Goal: Task Accomplishment & Management: Manage account settings

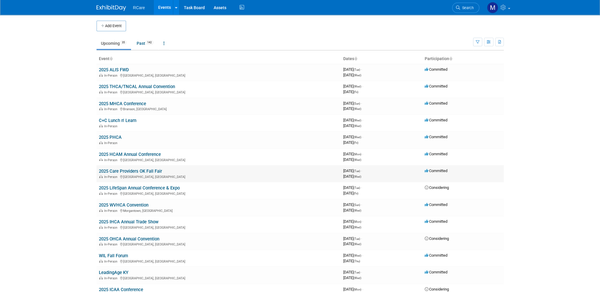
click at [133, 170] on link "2025 Care Providers OK Fall Fair" at bounding box center [130, 171] width 63 height 5
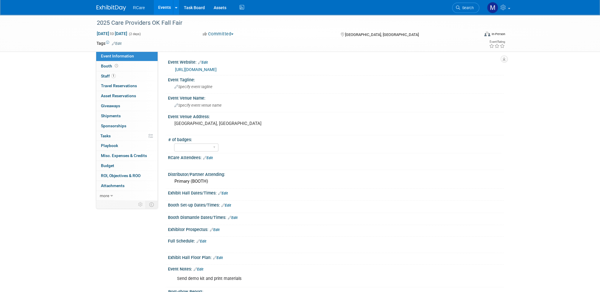
click at [184, 69] on link "https://www.careoklahoma.com/fall-fair/" at bounding box center [196, 69] width 42 height 5
click at [63, 100] on div "2025 Care Providers OK Fall Fair Sep 9, 2025 to Sep 10, 2025 (2 days) Sep 9, 20…" at bounding box center [300, 168] width 600 height 307
click at [163, 6] on link "Events" at bounding box center [165, 7] width 22 height 15
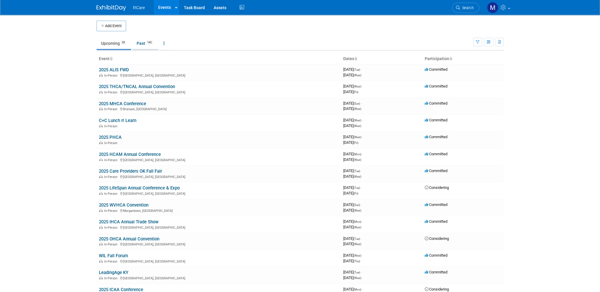
click at [136, 44] on link "Past 142" at bounding box center [145, 43] width 26 height 11
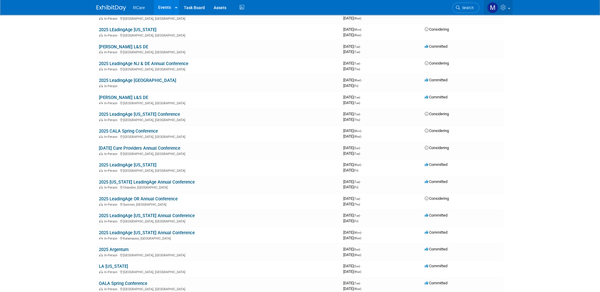
scroll to position [529, 0]
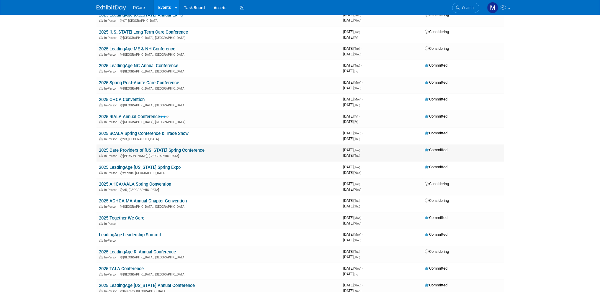
click at [166, 148] on link "2025 Care Providers of [US_STATE] Spring Conference" at bounding box center [152, 150] width 106 height 5
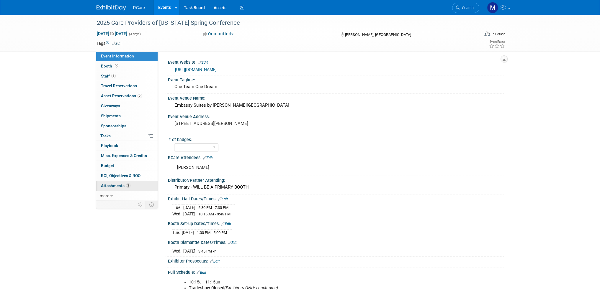
click at [118, 183] on span "Attachments 2" at bounding box center [115, 185] width 29 height 5
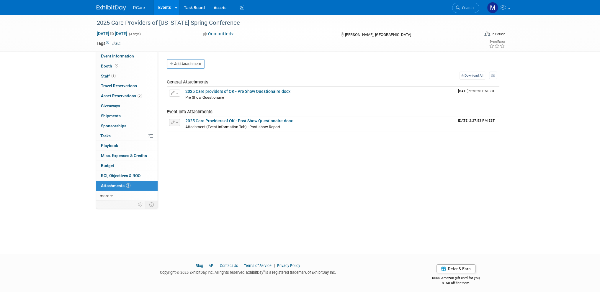
click at [165, 6] on link "Events" at bounding box center [165, 7] width 22 height 15
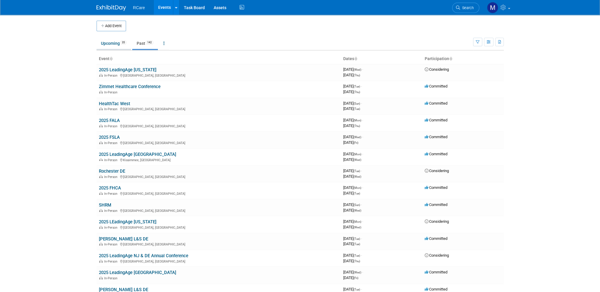
click at [111, 42] on link "Upcoming 35" at bounding box center [113, 43] width 35 height 11
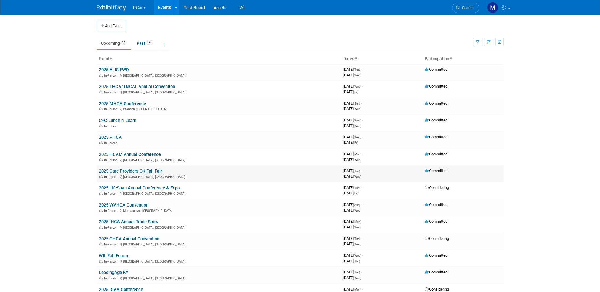
click at [151, 170] on link "2025 Care Providers OK Fall Fair" at bounding box center [130, 171] width 63 height 5
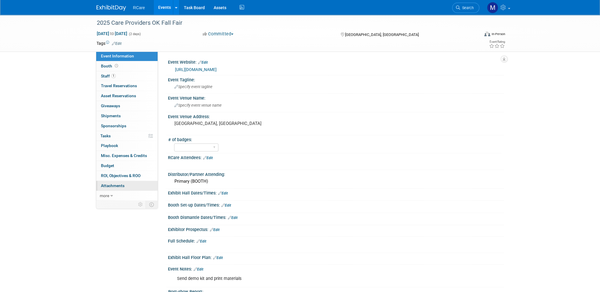
click at [119, 186] on span "Attachments 0" at bounding box center [113, 185] width 24 height 5
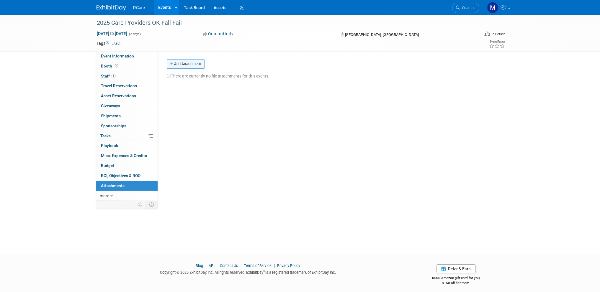
click at [190, 65] on button "Add Attachment" at bounding box center [186, 63] width 38 height 9
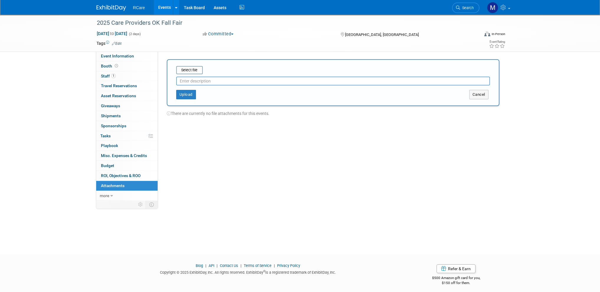
click at [197, 82] on input "text" at bounding box center [333, 81] width 314 height 9
type input "Pre Show Report"
click at [190, 70] on input "file" at bounding box center [167, 70] width 70 height 7
click at [191, 93] on button "Upload" at bounding box center [186, 92] width 20 height 9
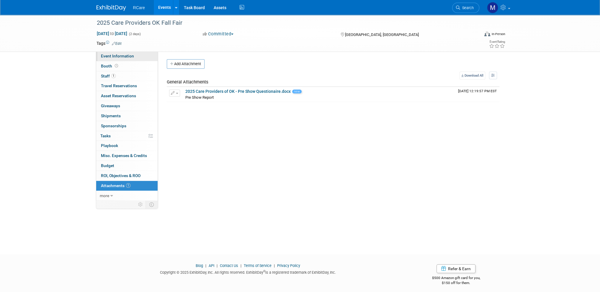
click at [120, 57] on span "Event Information" at bounding box center [117, 56] width 33 height 5
